Goal: Transaction & Acquisition: Purchase product/service

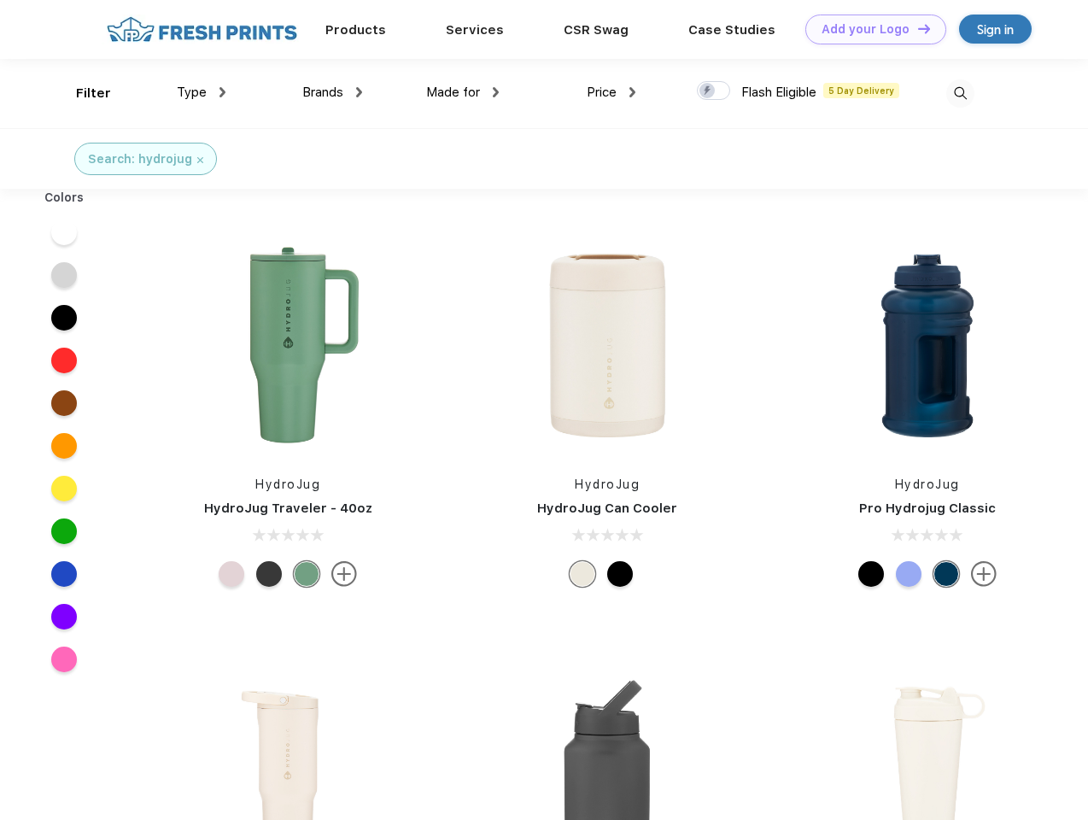
click at [869, 29] on link "Add your Logo Design Tool" at bounding box center [875, 30] width 141 height 30
click at [0, 0] on div "Design Tool" at bounding box center [0, 0] width 0 height 0
click at [916, 28] on link "Add your Logo Design Tool" at bounding box center [875, 30] width 141 height 30
click at [82, 93] on div "Filter" at bounding box center [93, 94] width 35 height 20
click at [202, 92] on span "Type" at bounding box center [192, 92] width 30 height 15
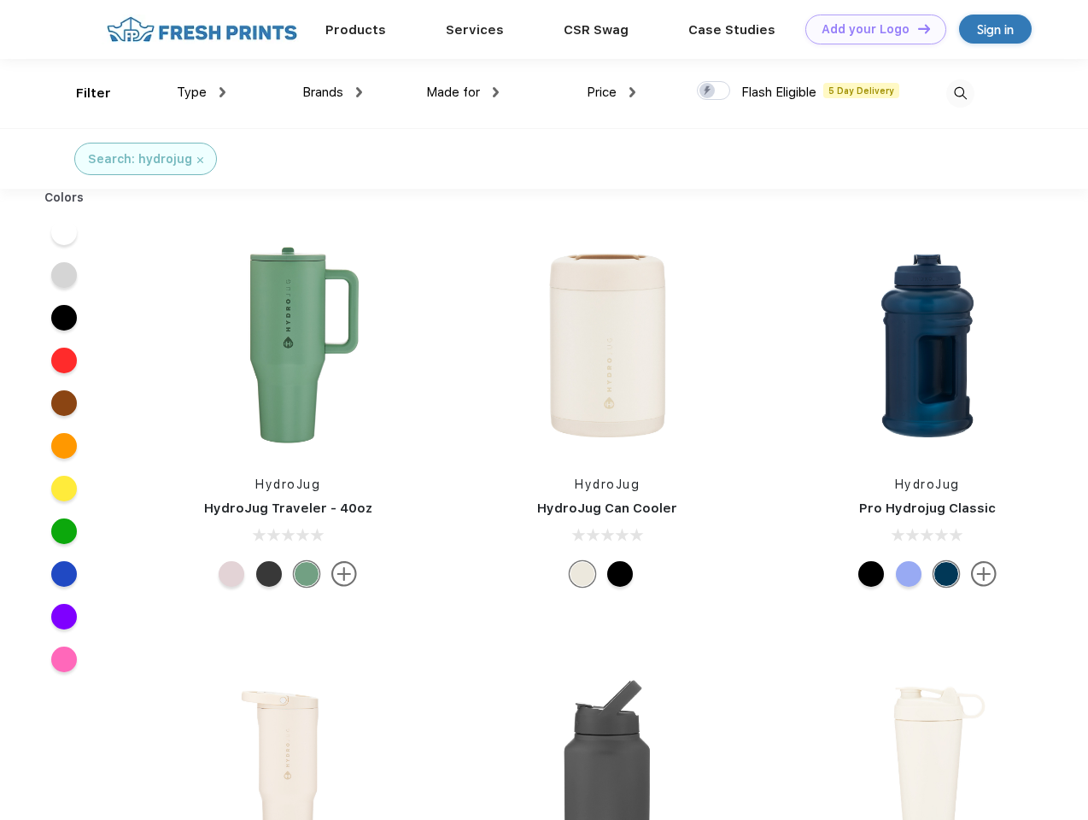
click at [332, 92] on span "Brands" at bounding box center [322, 92] width 41 height 15
click at [463, 92] on span "Made for" at bounding box center [453, 92] width 54 height 15
click at [612, 92] on span "Price" at bounding box center [602, 92] width 30 height 15
click at [714, 91] on div at bounding box center [713, 90] width 33 height 19
click at [708, 91] on input "checkbox" at bounding box center [702, 85] width 11 height 11
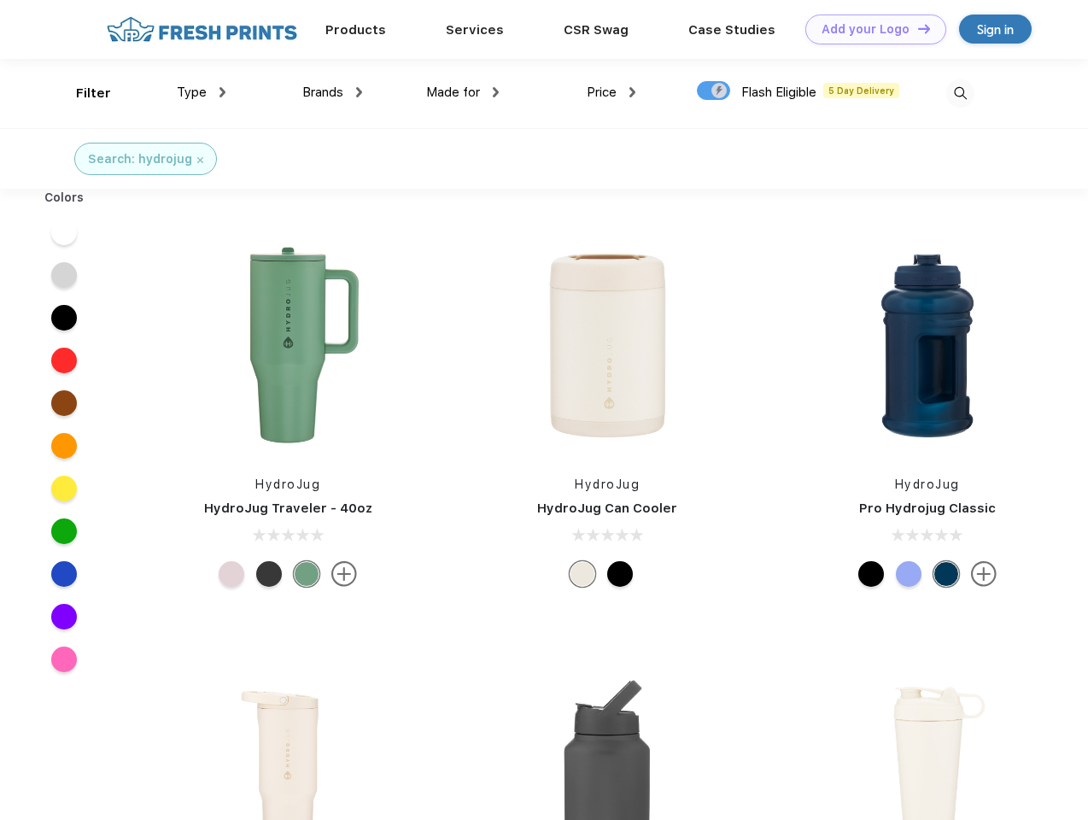
click at [960, 93] on img at bounding box center [960, 93] width 28 height 28
